Goal: Task Accomplishment & Management: Complete application form

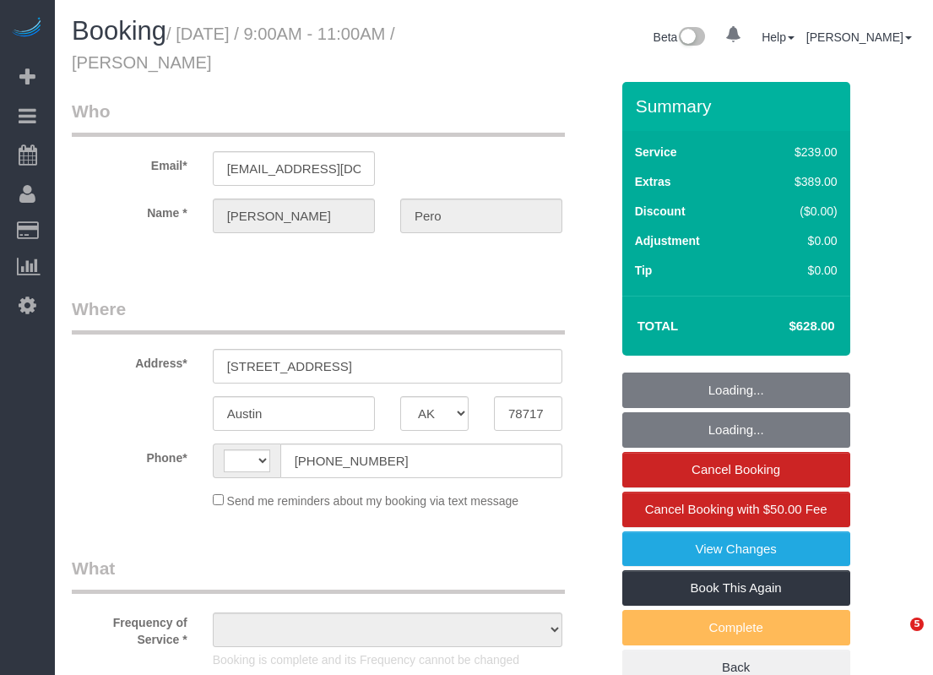
select select "[GEOGRAPHIC_DATA]"
select select "string:US"
select select "object:619"
select select "string:fspay-1bf7f9e2-684b-4c28-968e-2e549fb6f3ef"
select select "3"
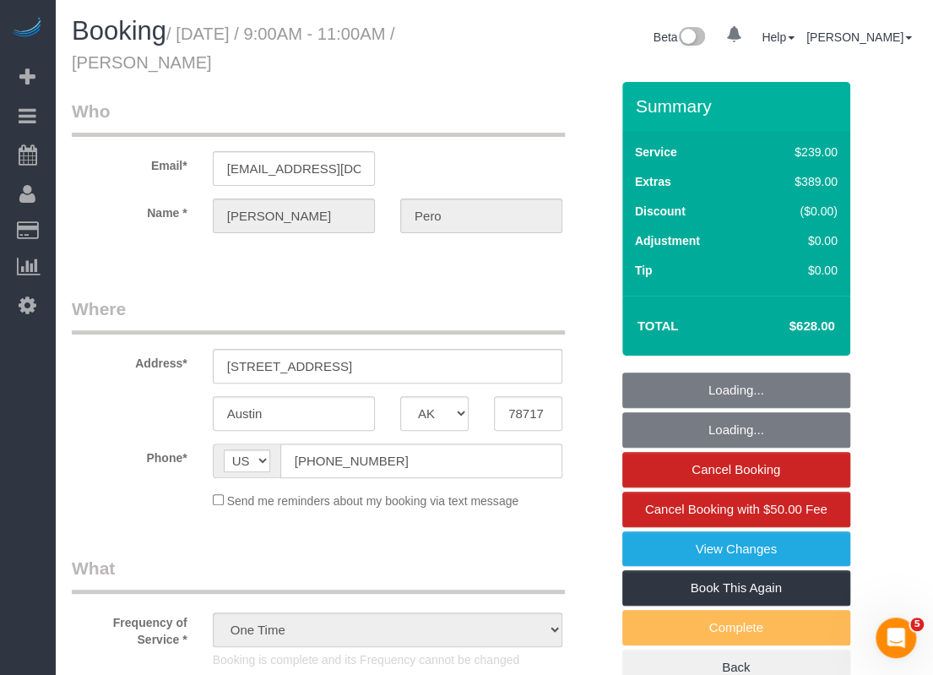
select select "object:894"
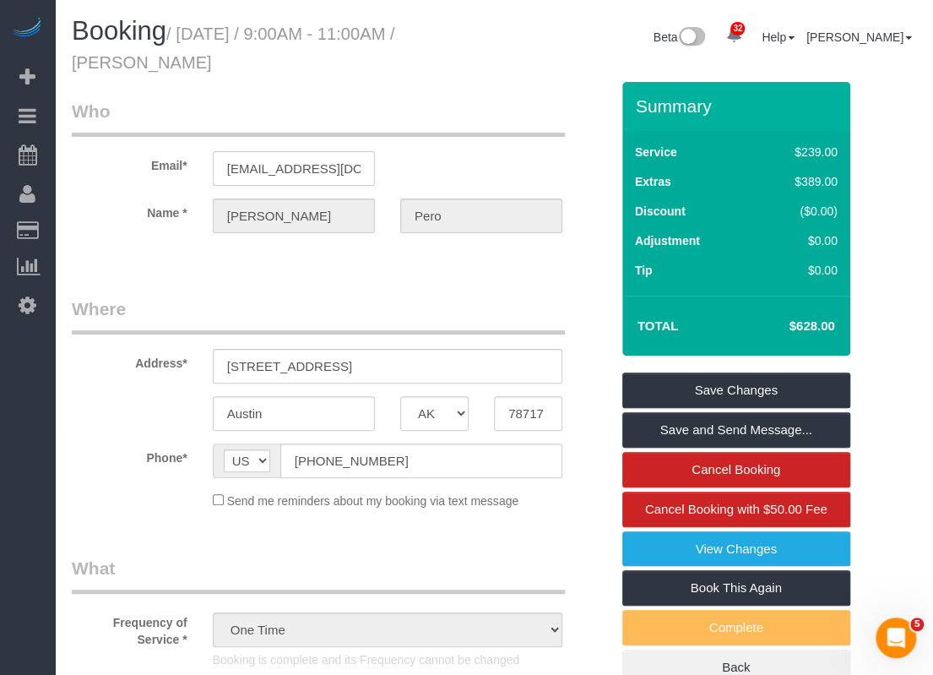
click at [317, 171] on input "[EMAIL_ADDRESS][DOMAIN_NAME]" at bounding box center [294, 168] width 162 height 35
click at [318, 171] on input "[EMAIL_ADDRESS][DOMAIN_NAME]" at bounding box center [294, 168] width 162 height 35
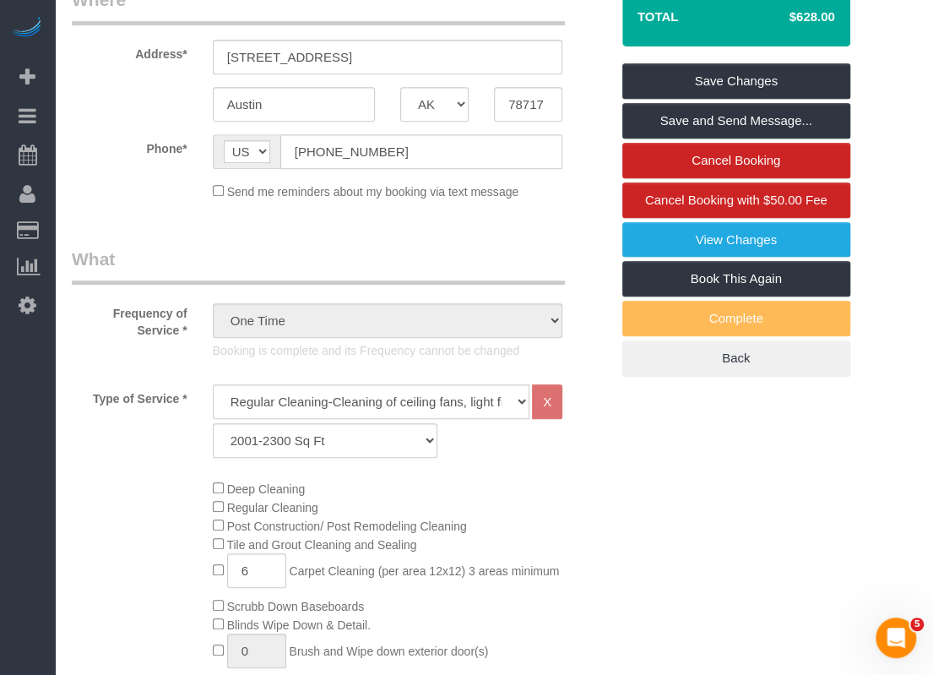
scroll to position [338, 0]
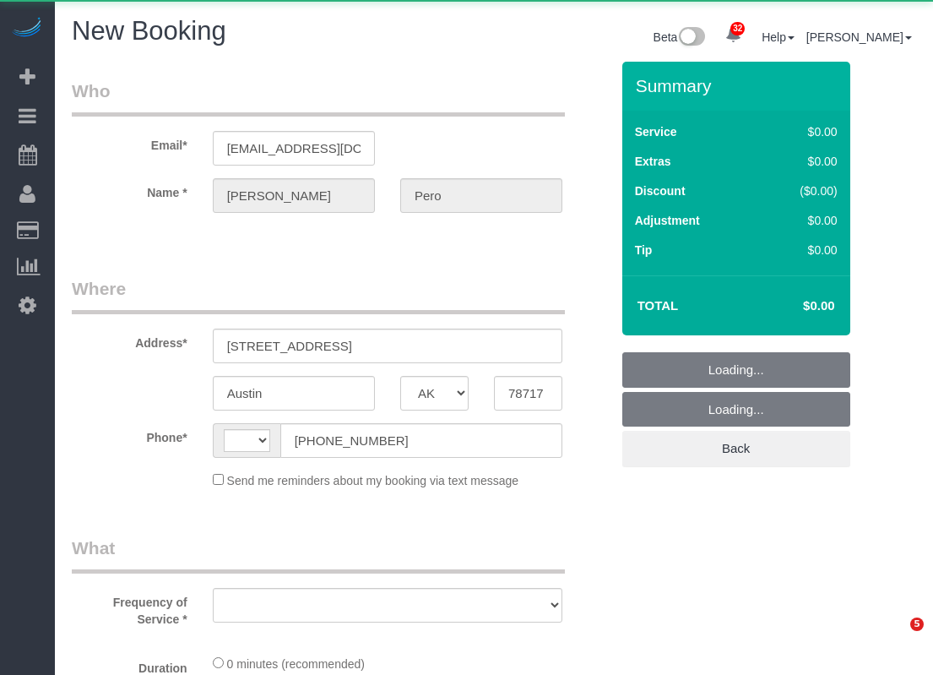
select select "[GEOGRAPHIC_DATA]"
select select "string:US"
select select "object:1176"
select select "string:fspay-1bf7f9e2-684b-4c28-968e-2e549fb6f3ef"
select select "3"
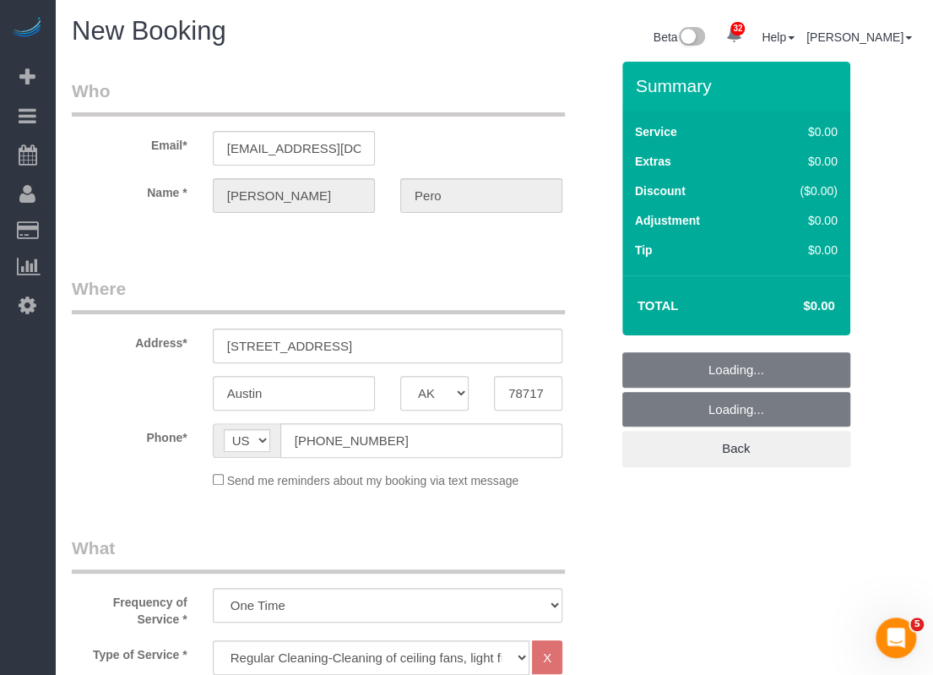
select select "object:1188"
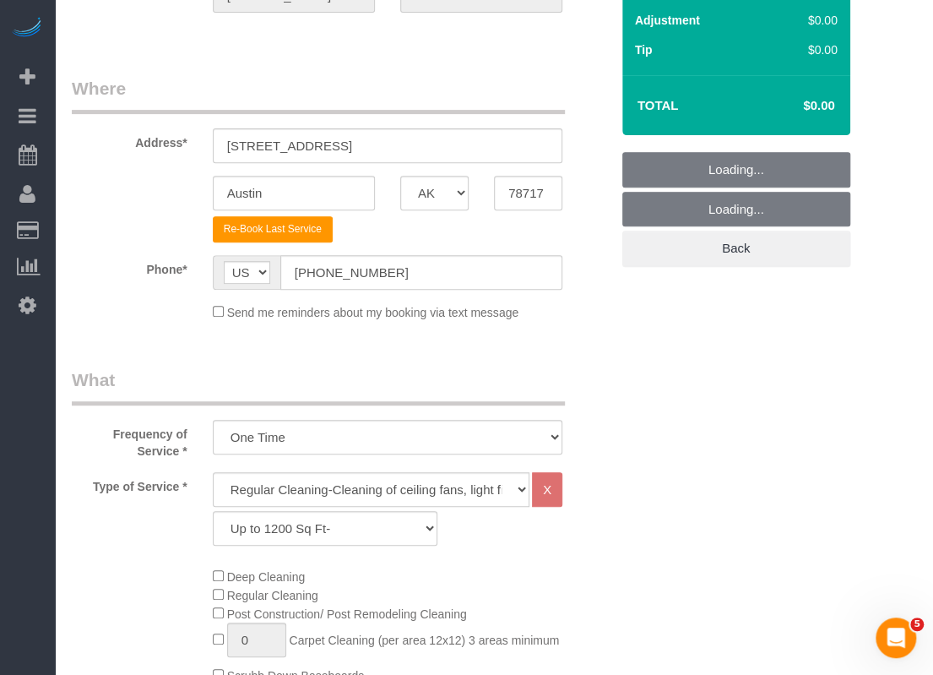
scroll to position [422, 0]
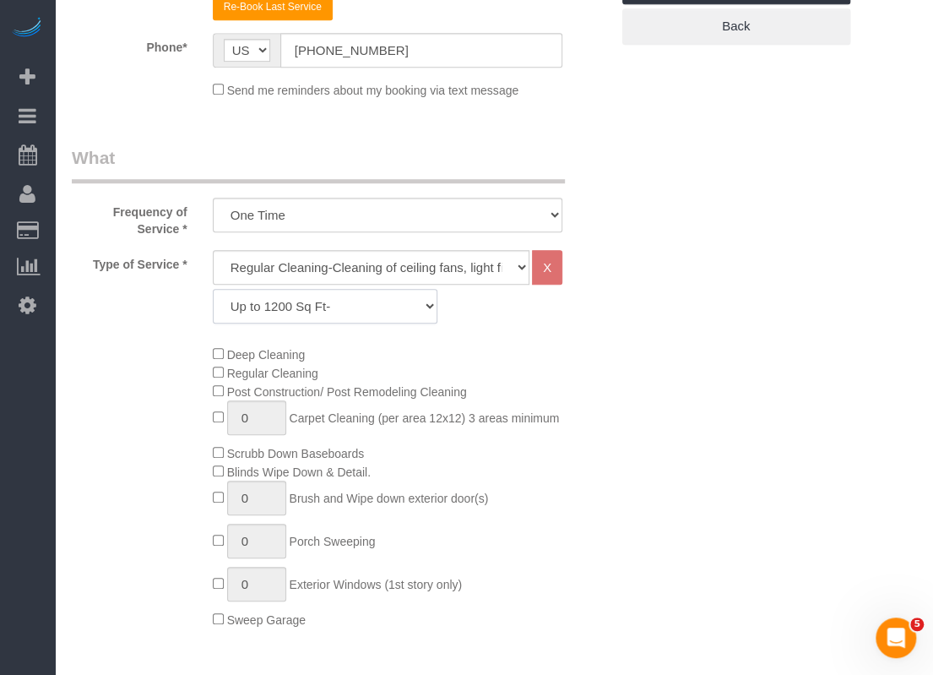
click at [388, 310] on select "Up to 1200 Sq Ft- 1201-1500 Sq Ft 1501-1800 Sq Ft 1801-2000 Sq Ft 2001-2300 Sq …" at bounding box center [325, 306] width 225 height 35
select select "62"
click at [213, 289] on select "Up to 1200 Sq Ft- 1201-1500 Sq Ft 1501-1800 Sq Ft 1801-2000 Sq Ft 2001-2300 Sq …" at bounding box center [325, 306] width 225 height 35
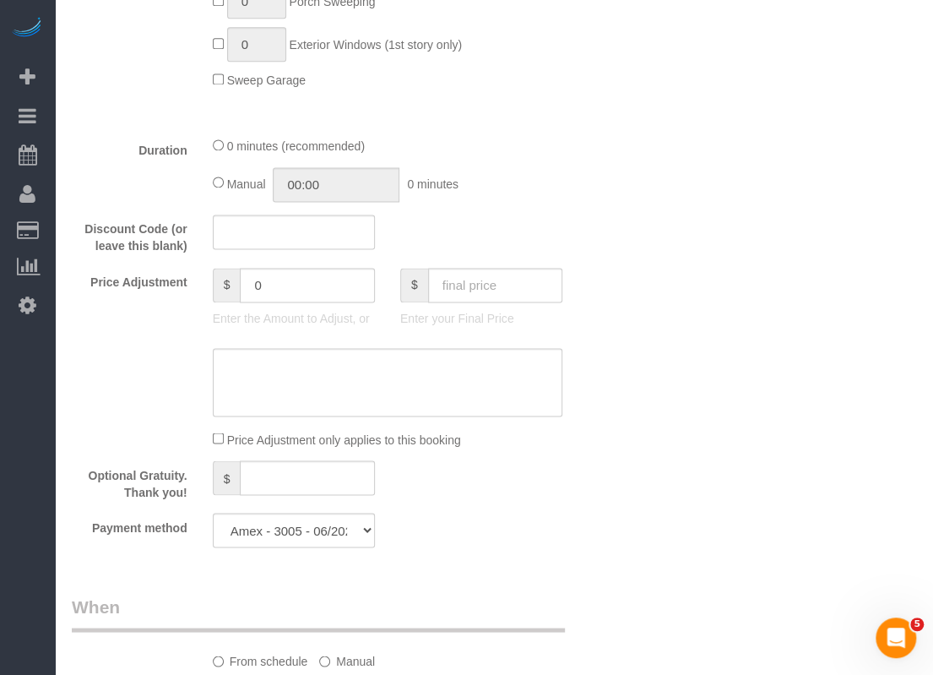
scroll to position [1182, 0]
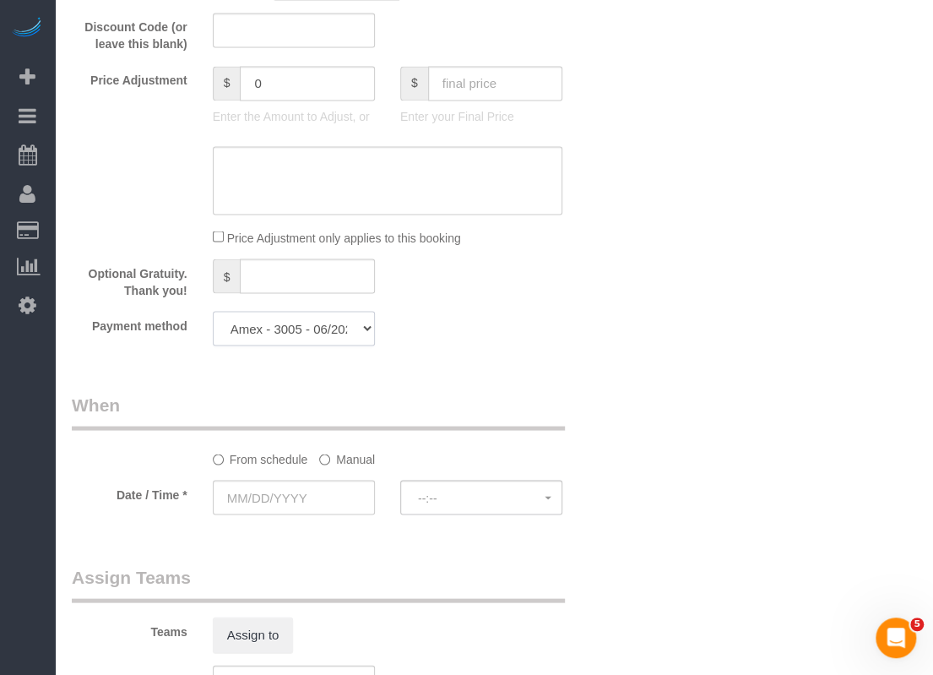
click at [360, 322] on select "Amex - 3005 - 06/2029 (Default) Add Credit Card ─────────────── Cash Check Payp…" at bounding box center [294, 328] width 162 height 35
click at [335, 500] on input "text" at bounding box center [294, 497] width 162 height 35
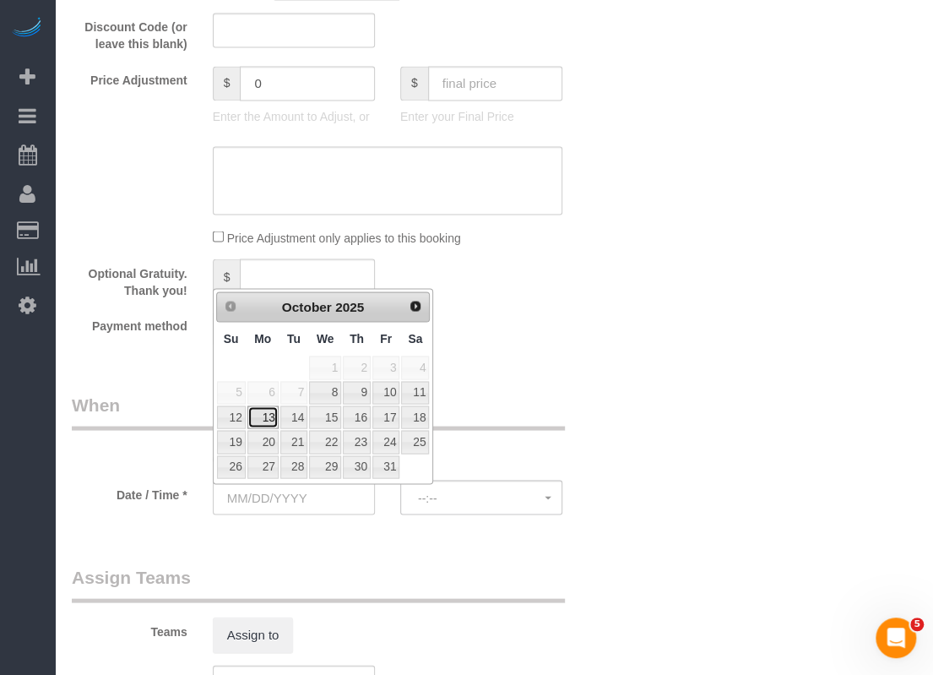
click at [261, 410] on link "13" at bounding box center [262, 416] width 31 height 23
type input "10/13/2025"
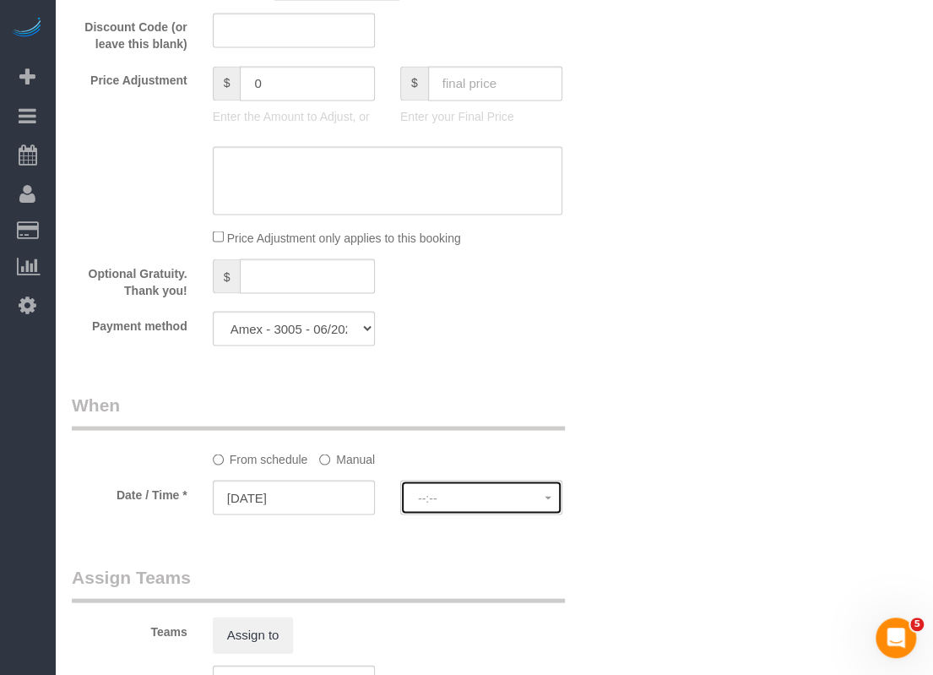
click at [462, 501] on span "--:--" at bounding box center [481, 498] width 127 height 14
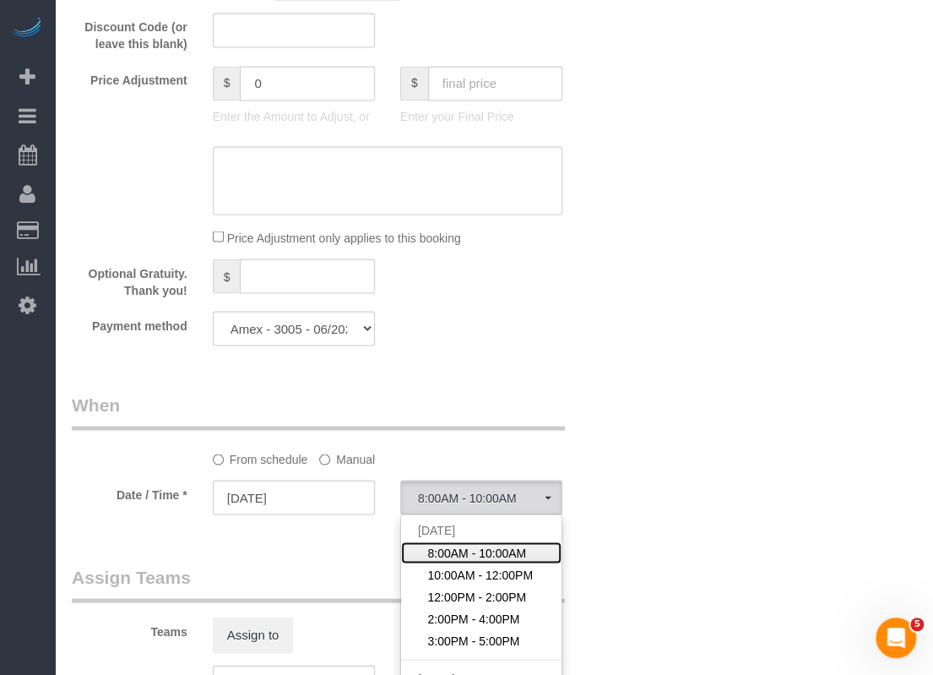
click at [453, 550] on span "8:00AM - 10:00AM" at bounding box center [476, 552] width 99 height 17
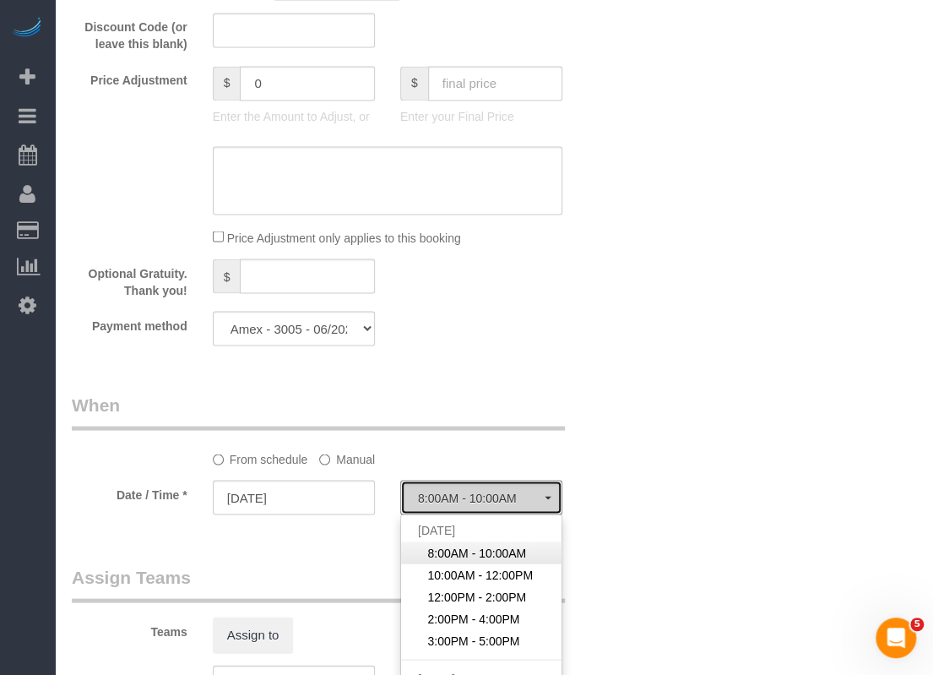
select select "spot1"
